Goal: Browse casually

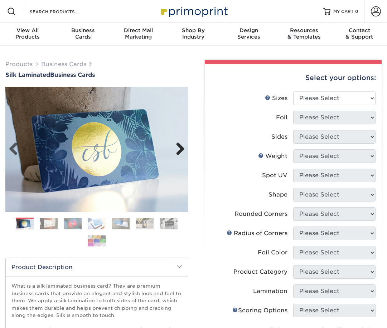
click at [179, 149] on link "Next" at bounding box center [177, 149] width 14 height 14
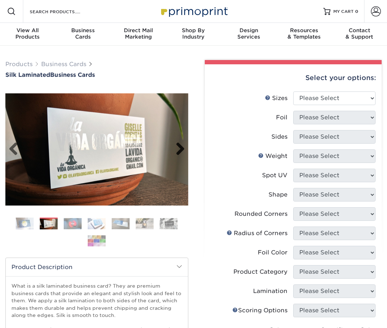
click at [179, 149] on link "Next" at bounding box center [177, 149] width 14 height 14
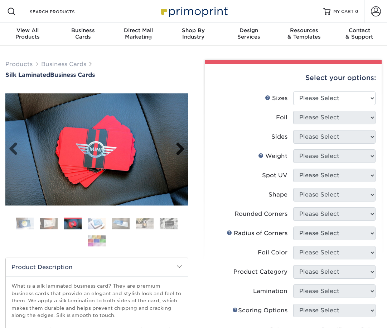
click at [179, 149] on link "Next" at bounding box center [177, 149] width 14 height 14
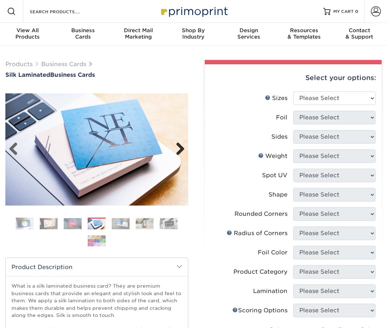
click at [179, 149] on link "Next" at bounding box center [177, 149] width 14 height 14
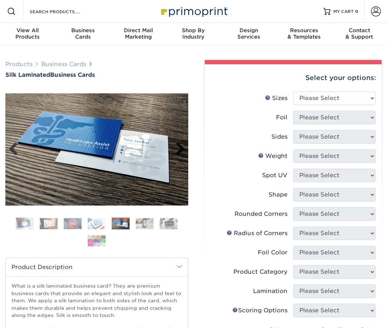
click at [179, 149] on link "Next" at bounding box center [177, 149] width 14 height 14
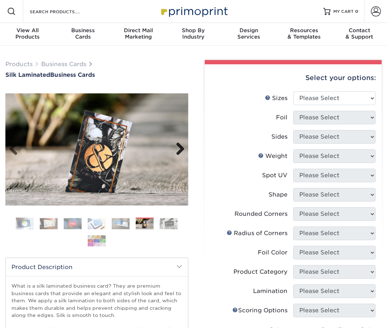
click at [179, 149] on link "Next" at bounding box center [177, 149] width 14 height 14
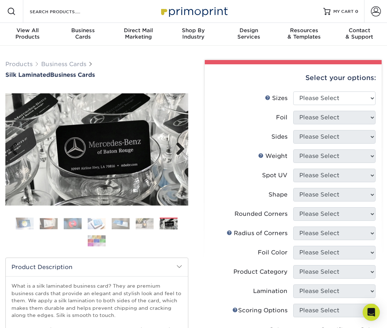
click at [179, 149] on link "Next" at bounding box center [177, 149] width 14 height 14
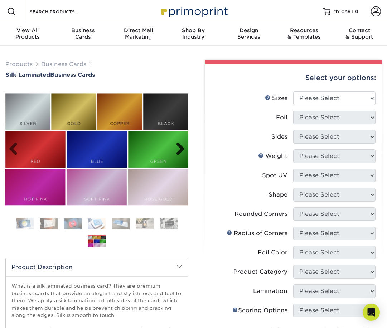
click at [179, 149] on link "Next" at bounding box center [177, 149] width 14 height 14
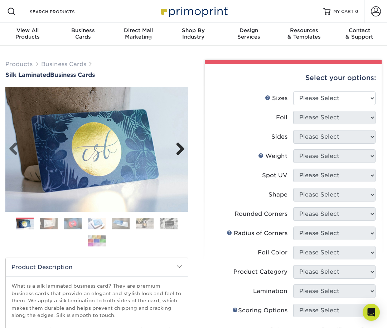
click at [179, 149] on link "Next" at bounding box center [177, 149] width 14 height 14
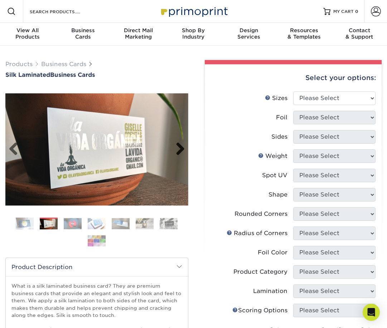
click at [179, 149] on link "Next" at bounding box center [177, 149] width 14 height 14
